Goal: Information Seeking & Learning: Learn about a topic

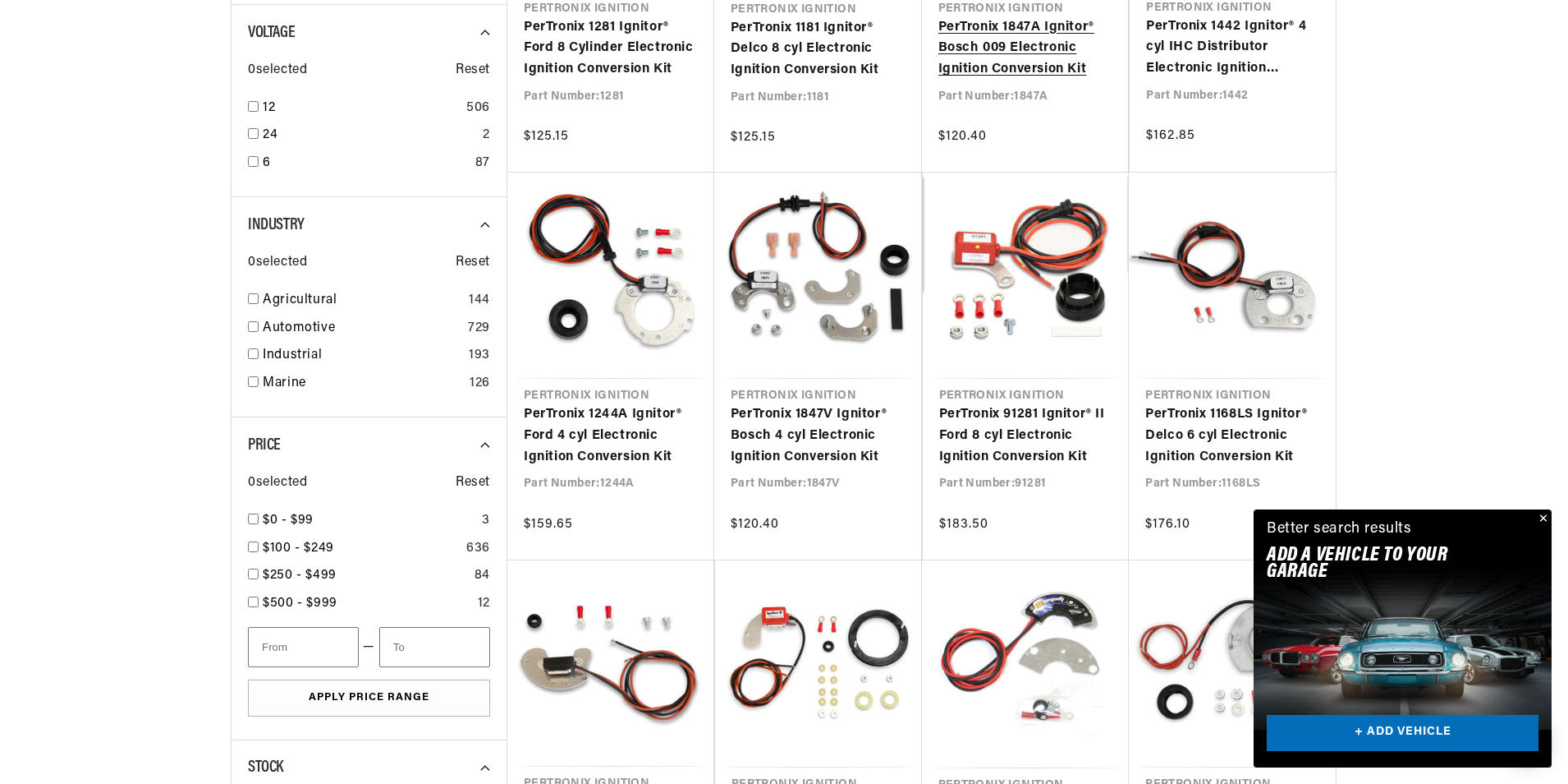
scroll to position [657, 0]
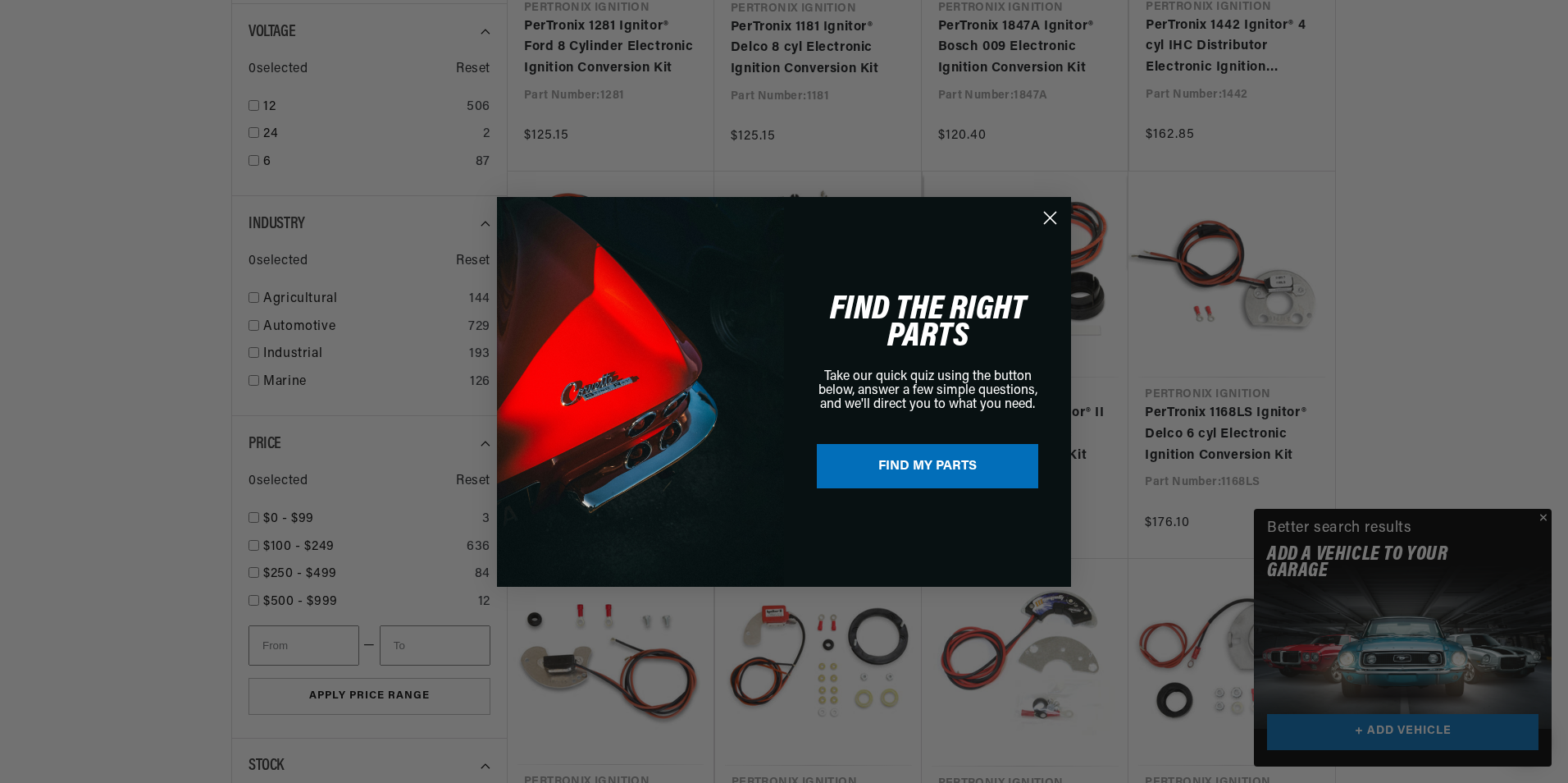
click at [1541, 519] on div "Close dialog FIND THE RIGHT PARTS Take our quick quiz using the button below, a…" at bounding box center [784, 391] width 1568 height 783
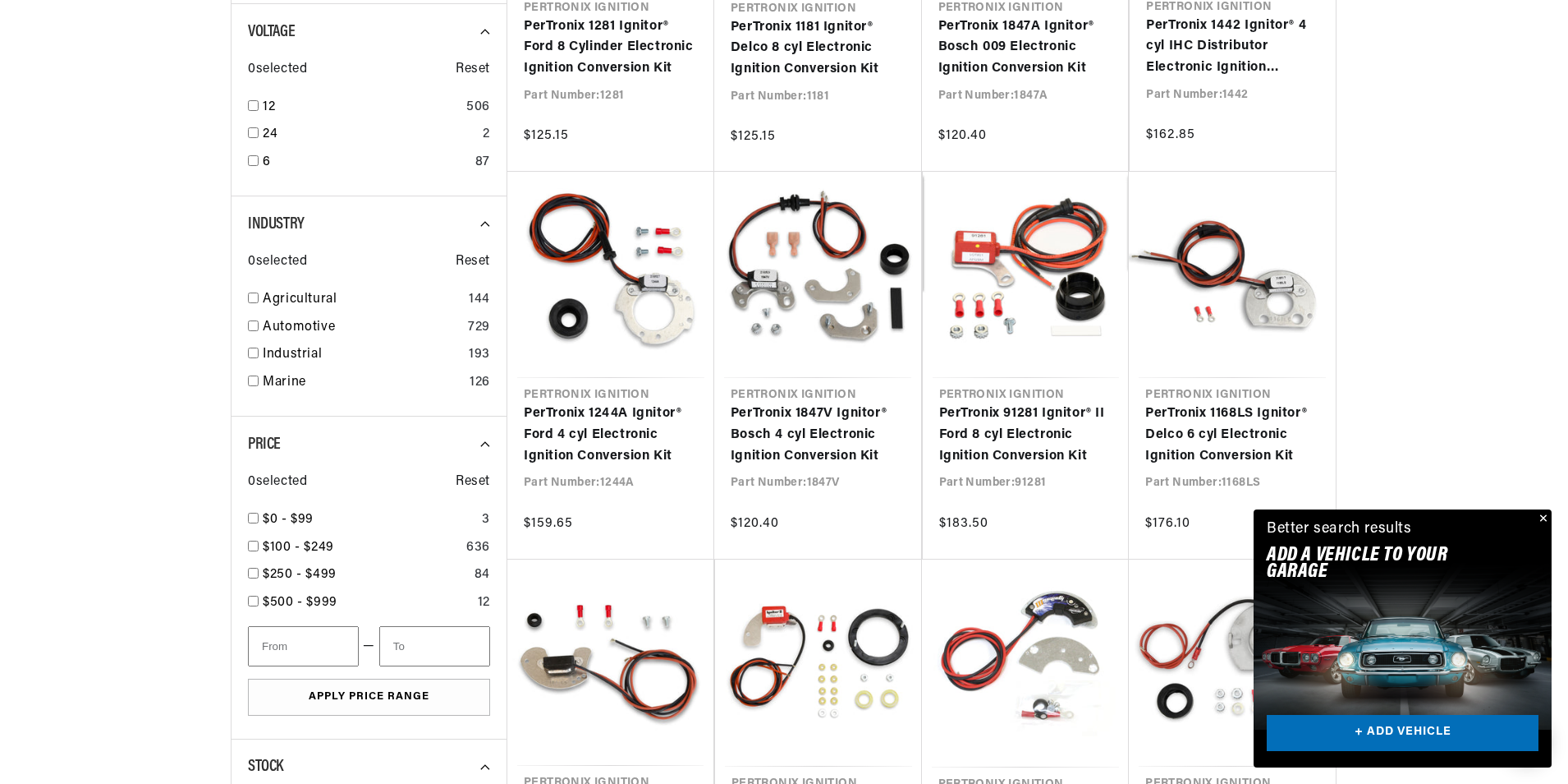
click at [1543, 517] on button "Close" at bounding box center [1542, 519] width 19 height 19
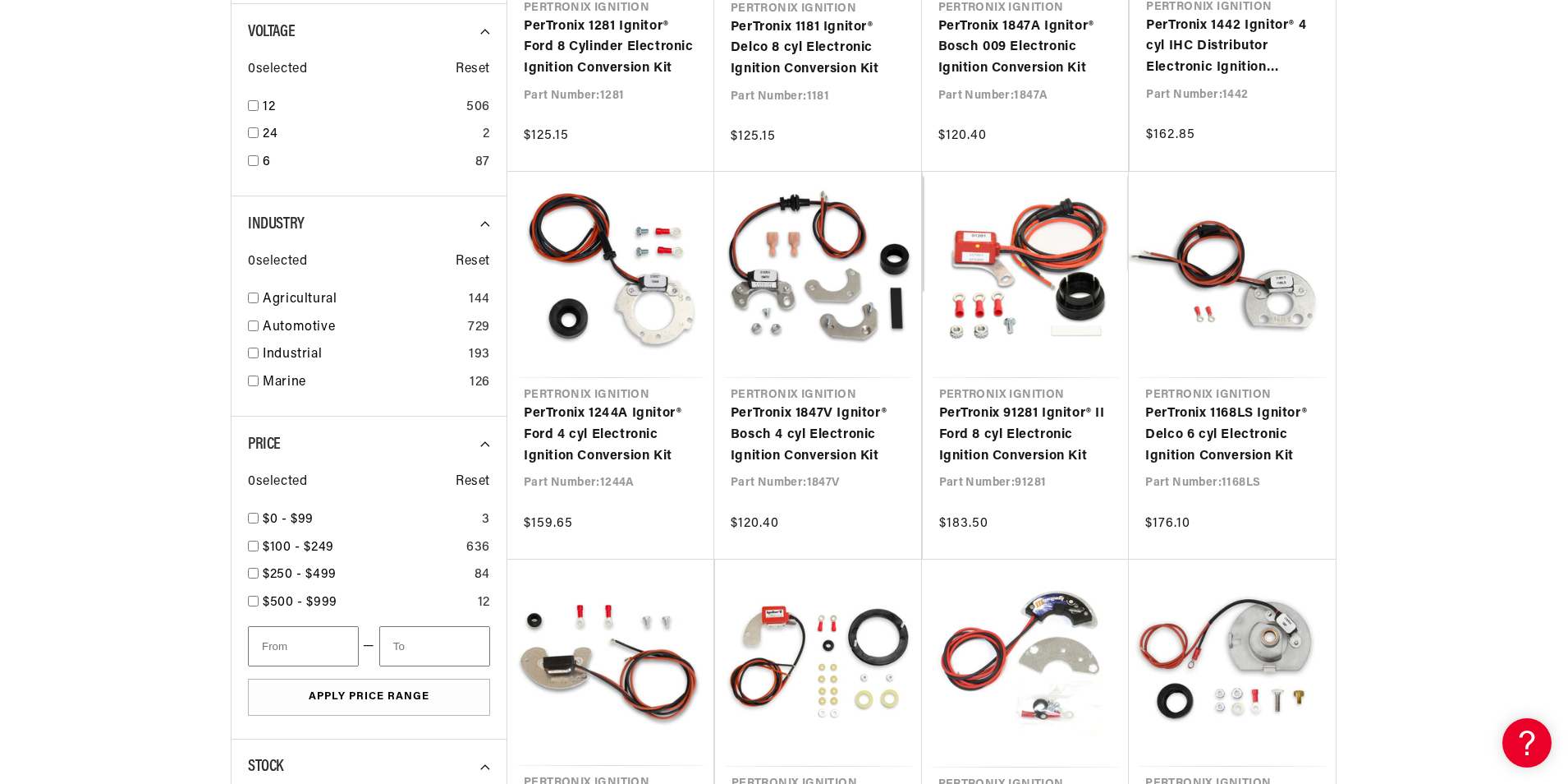
scroll to position [0, 247]
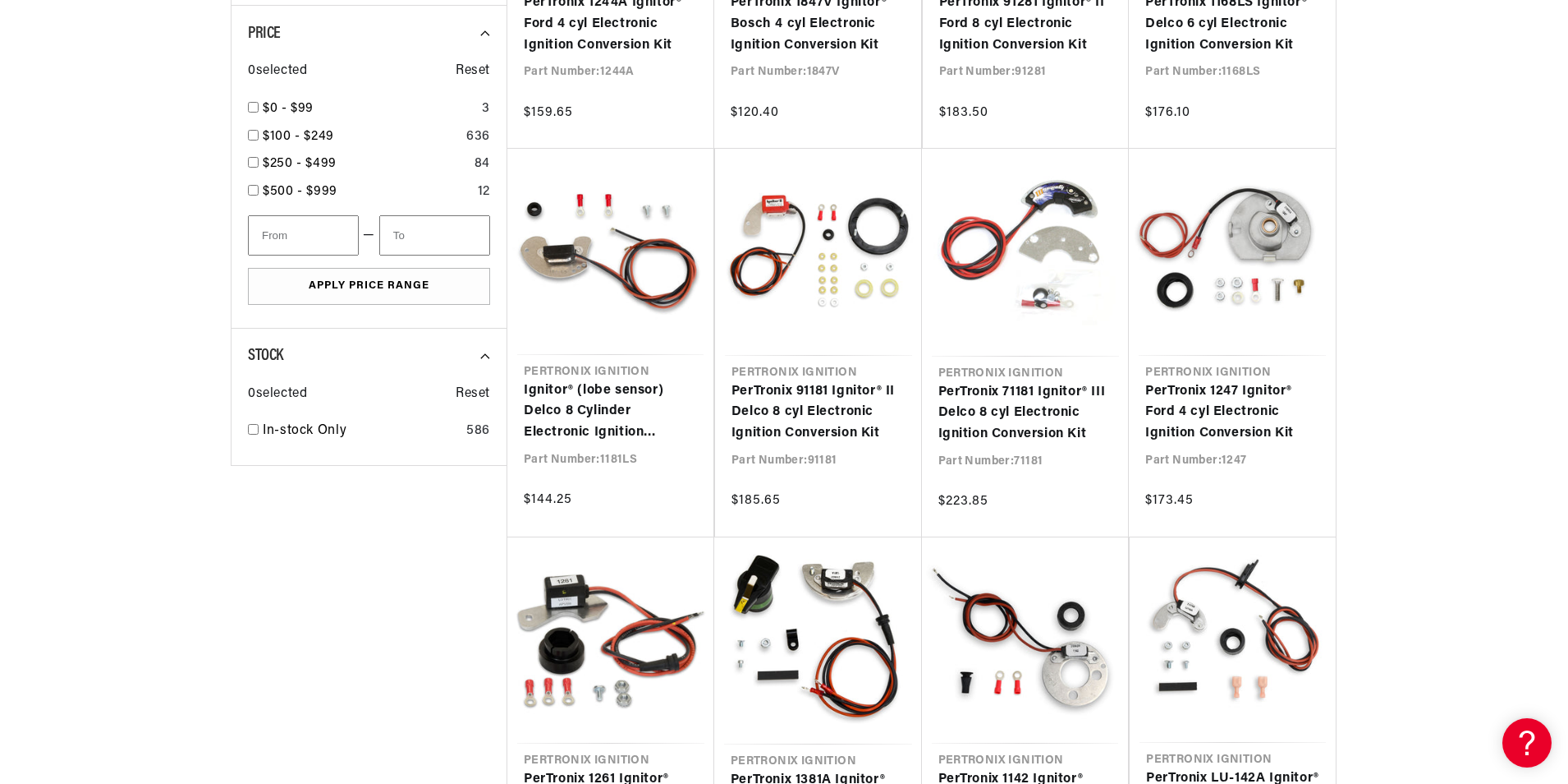
scroll to position [0, 1025]
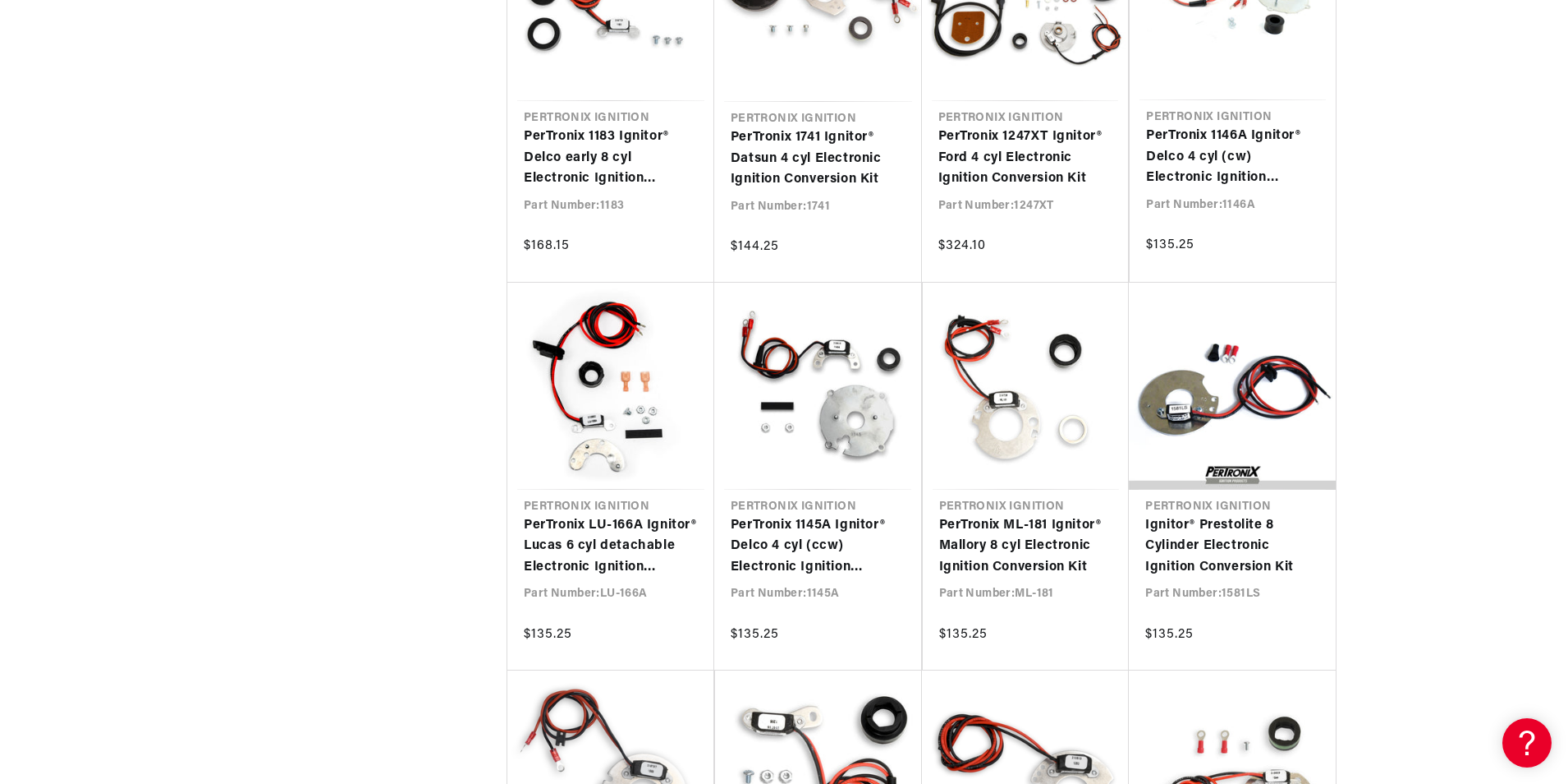
scroll to position [3169, 0]
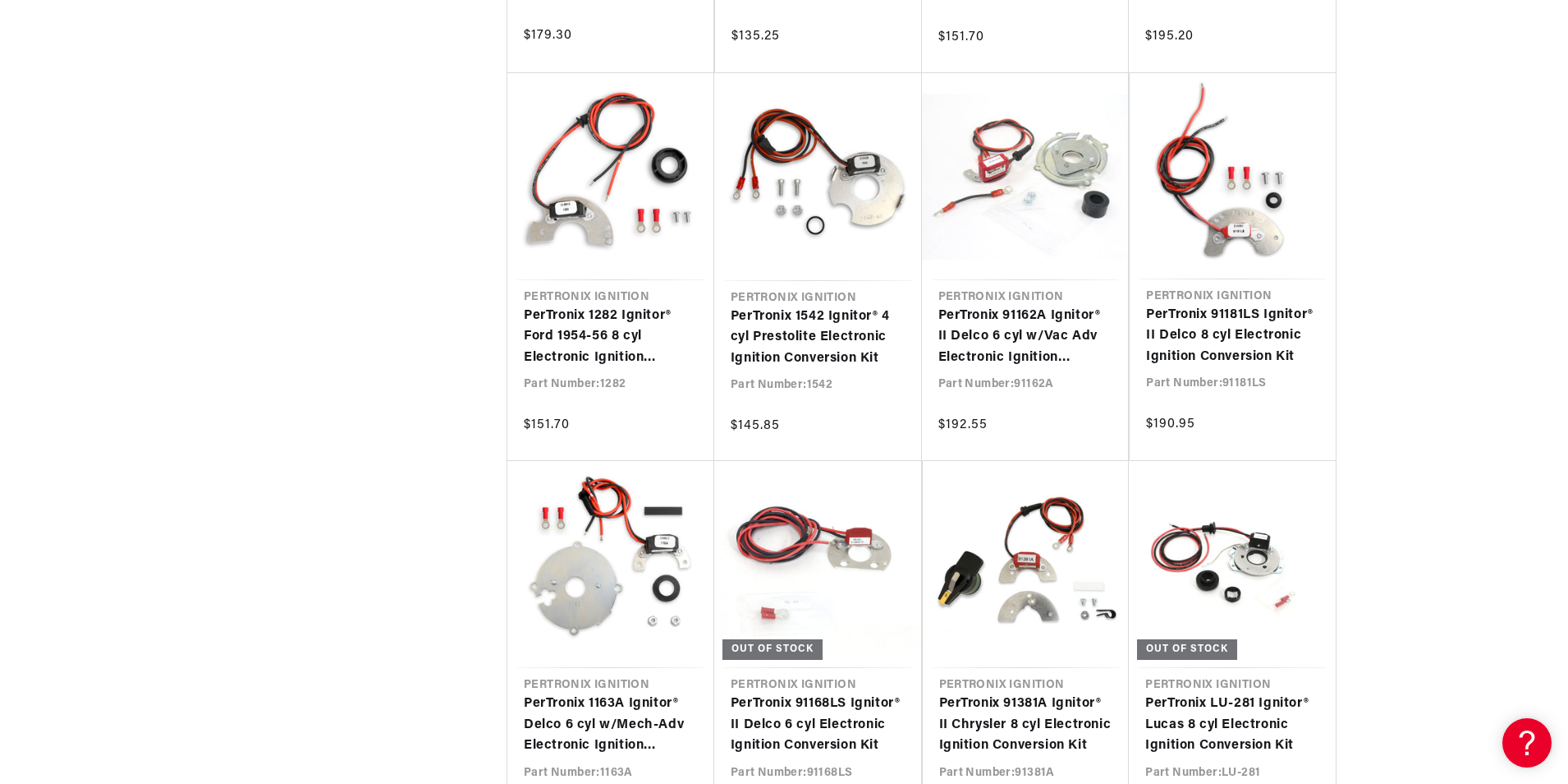
scroll to position [4189, 0]
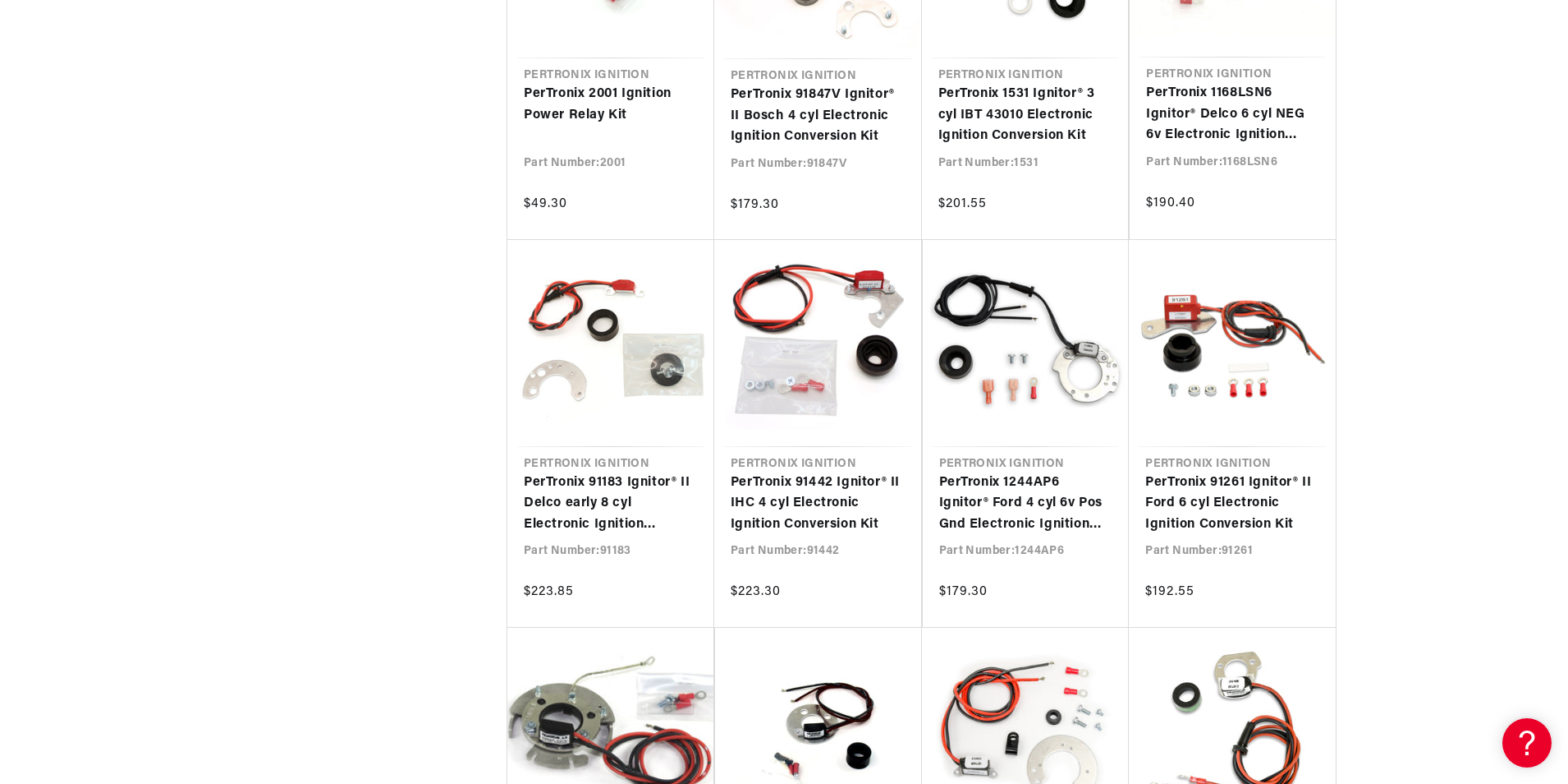
scroll to position [5504, 0]
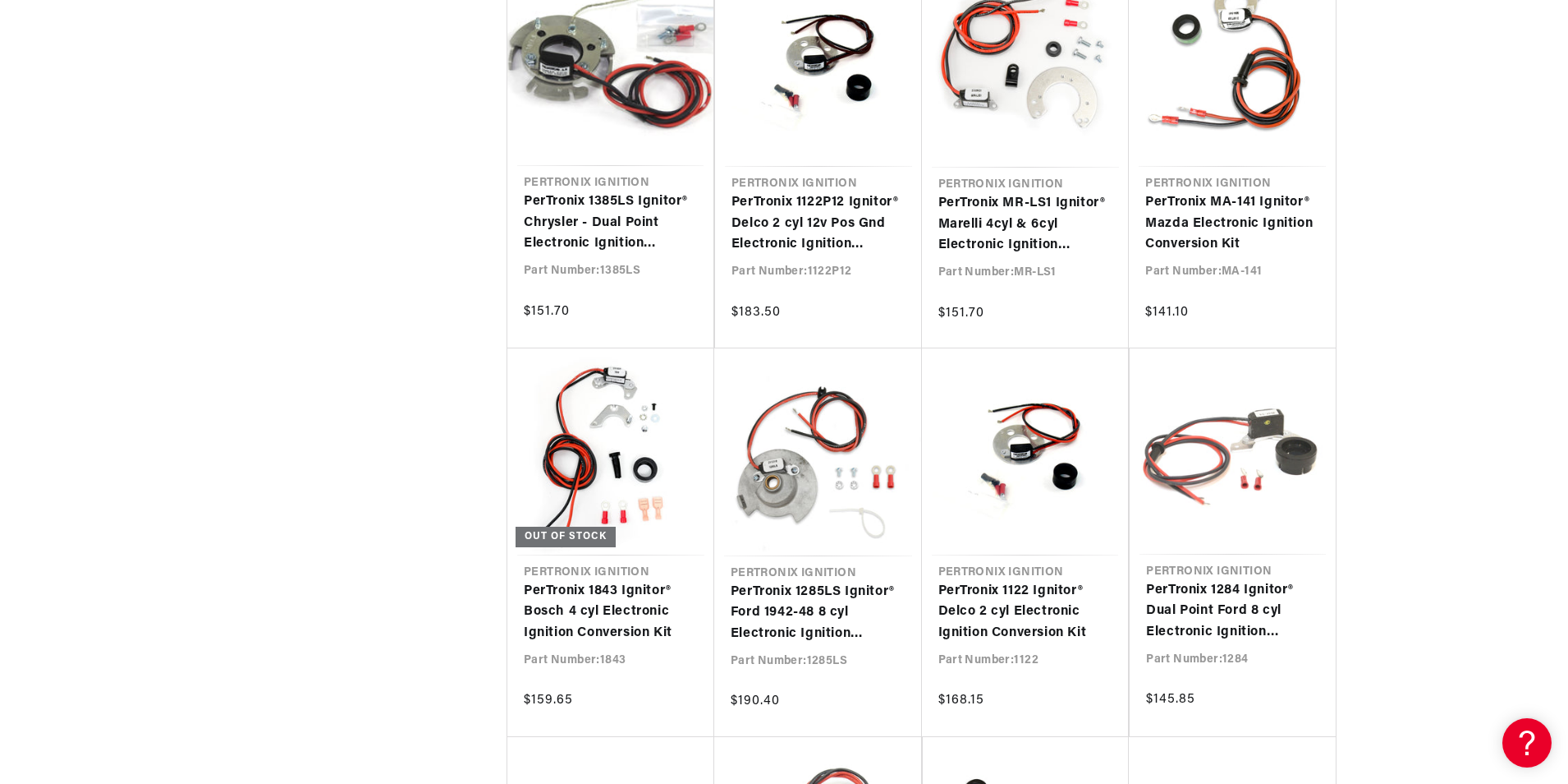
scroll to position [0, 1025]
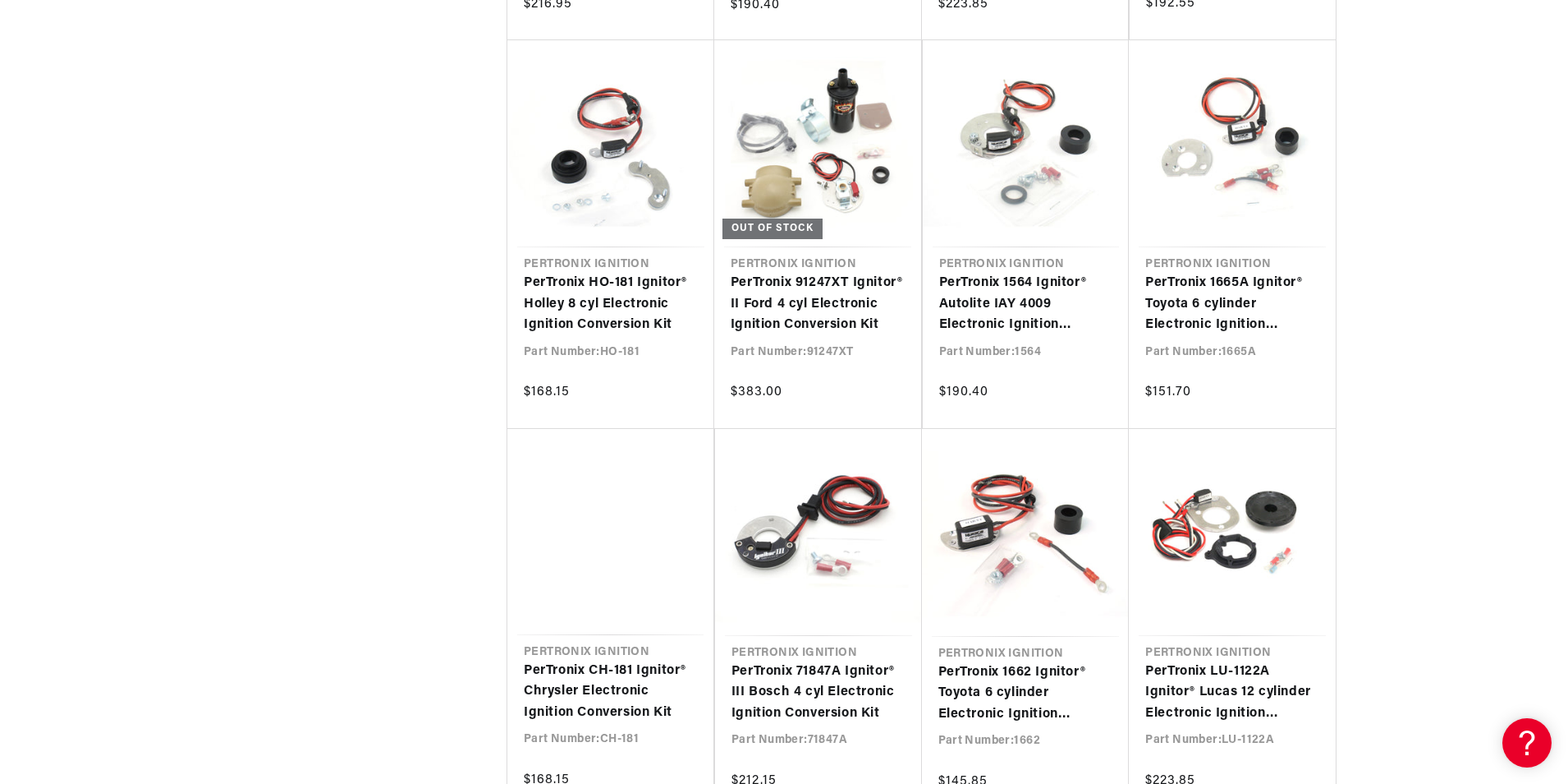
scroll to position [0, 1108]
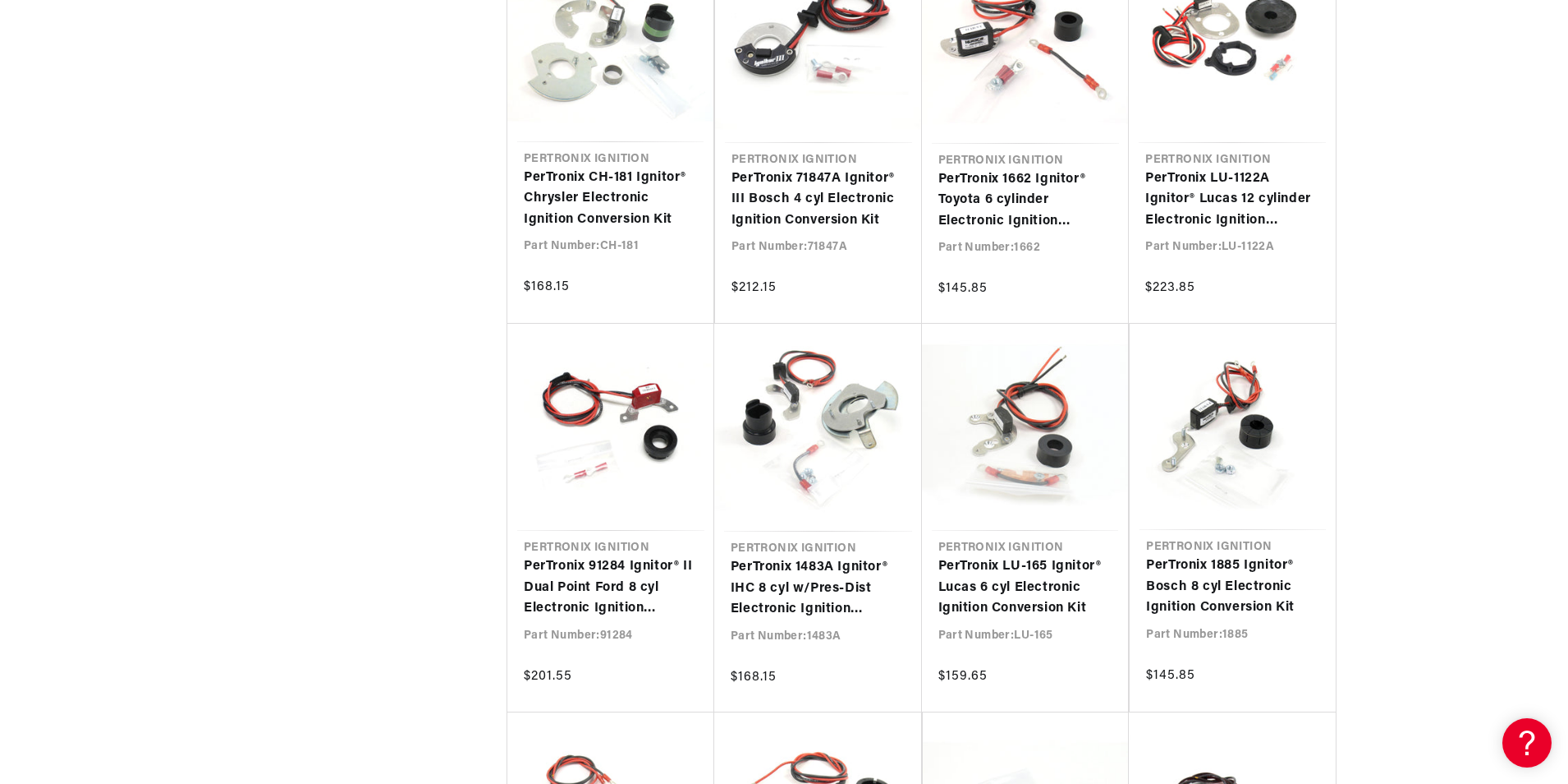
scroll to position [0, 2051]
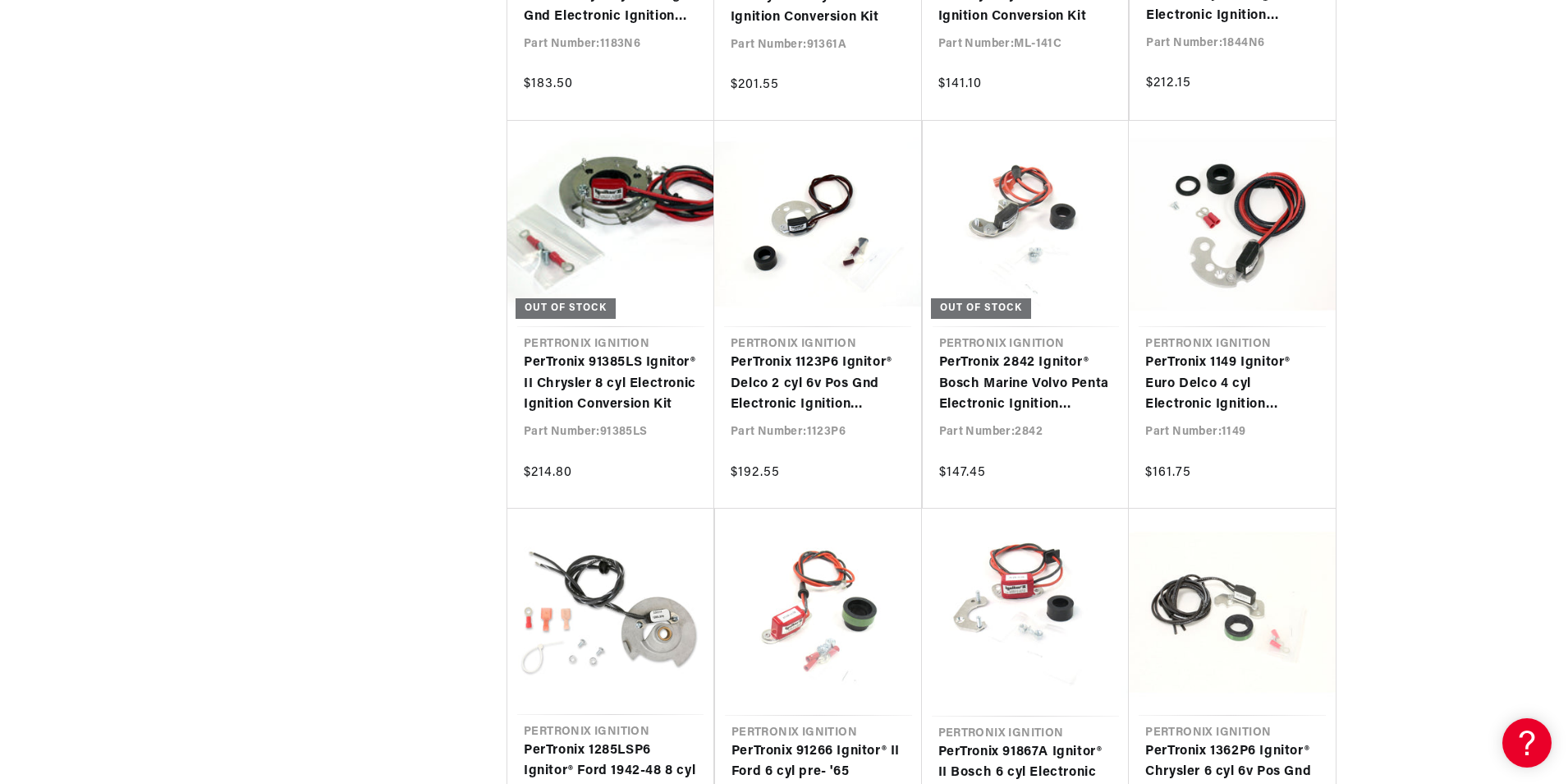
scroll to position [12486, 0]
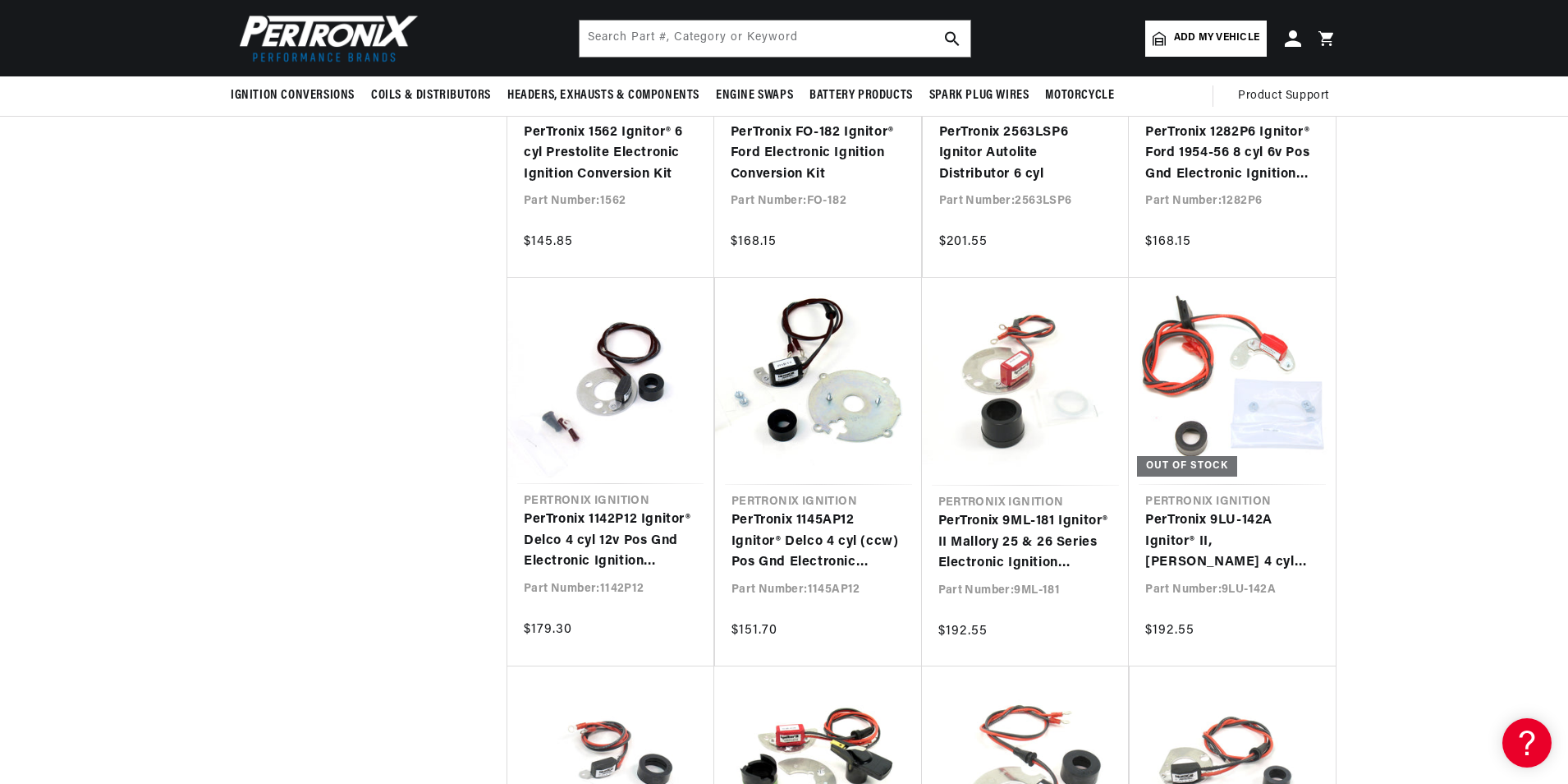
scroll to position [11417, 0]
